Goal: Information Seeking & Learning: Learn about a topic

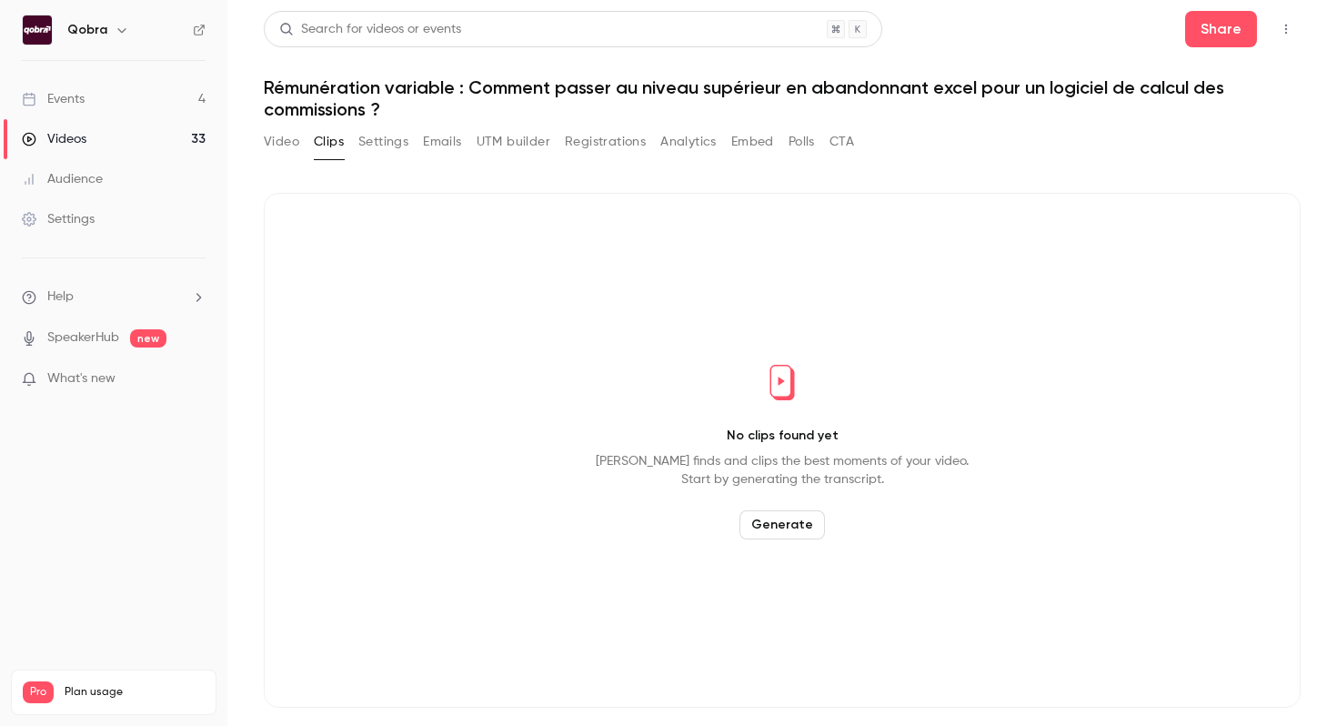
click at [137, 91] on link "Events 4" at bounding box center [113, 99] width 227 height 40
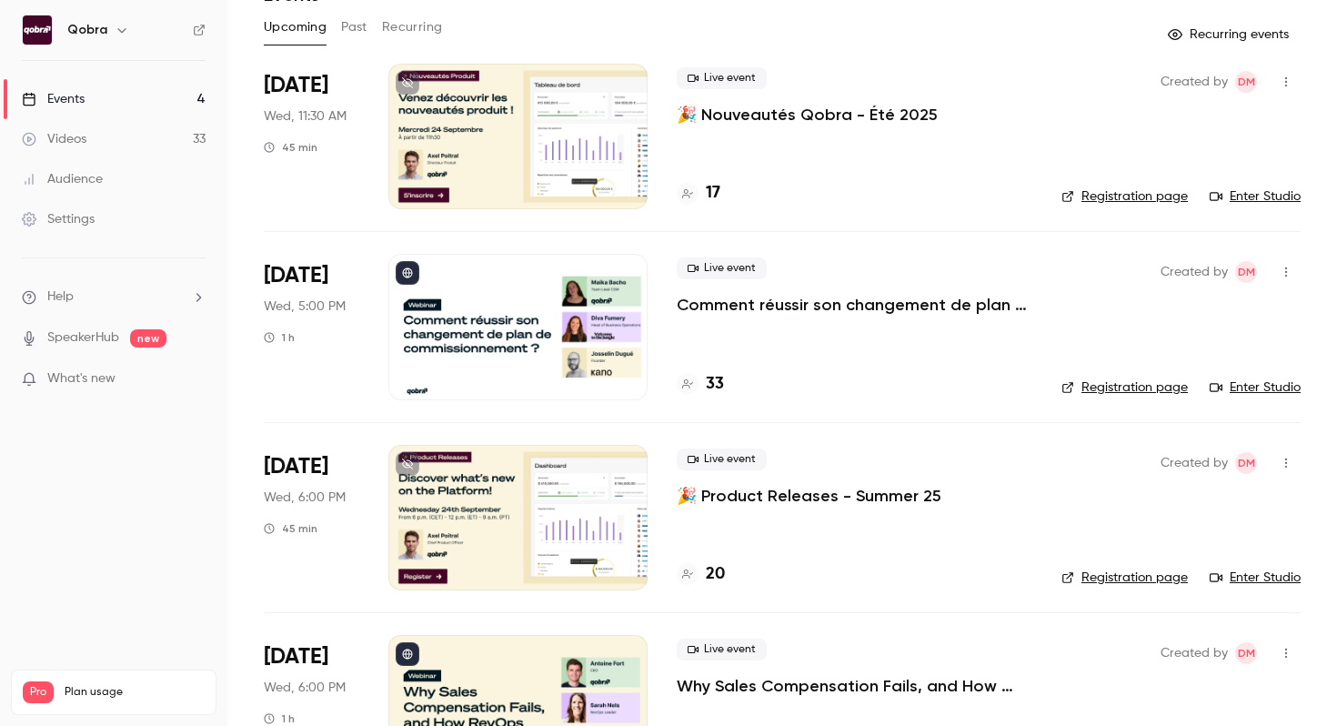
scroll to position [95, 0]
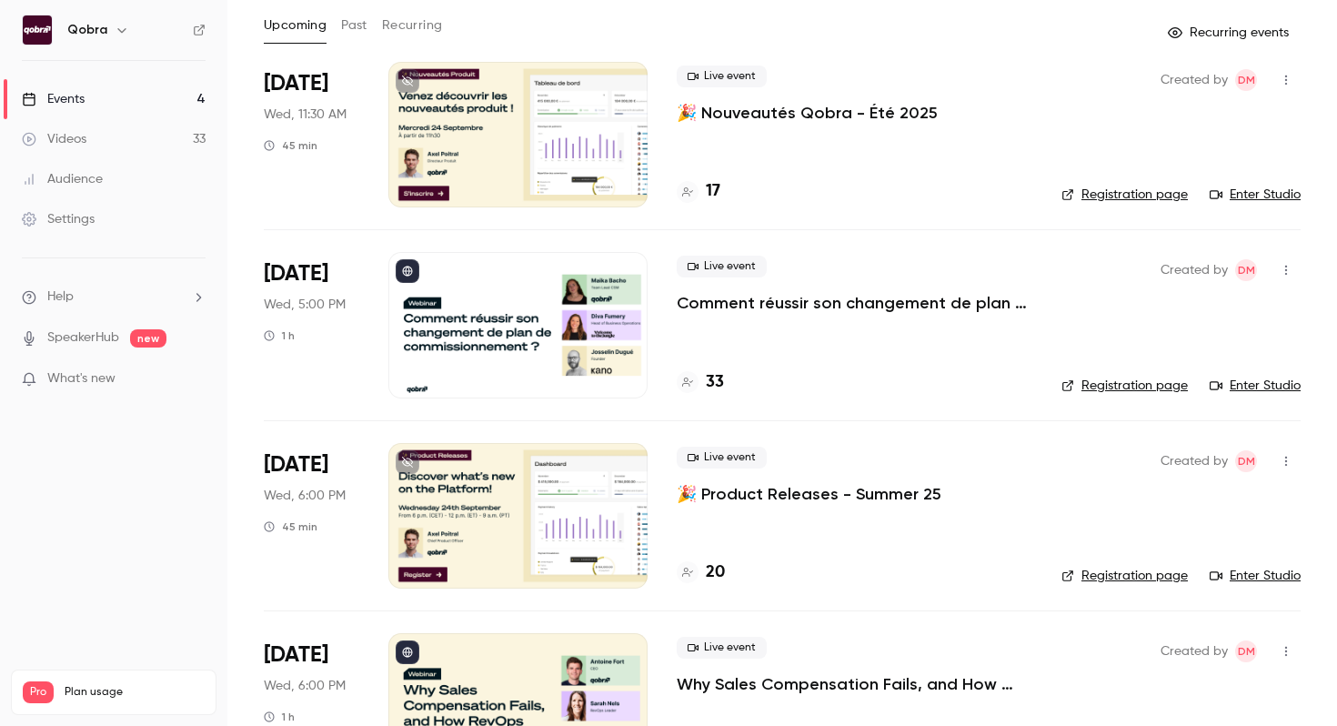
click at [713, 382] on h4 "33" at bounding box center [715, 382] width 18 height 25
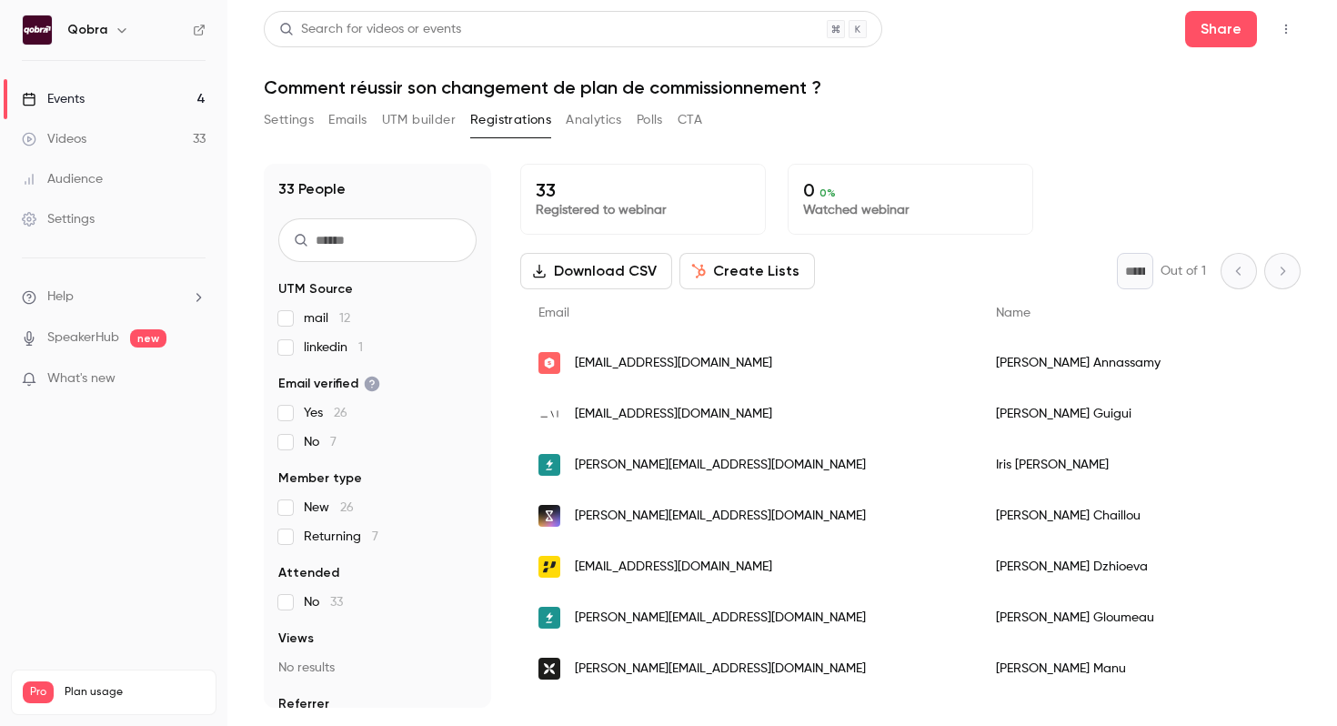
click at [539, 186] on p "33" at bounding box center [643, 190] width 215 height 22
